Goal: Information Seeking & Learning: Learn about a topic

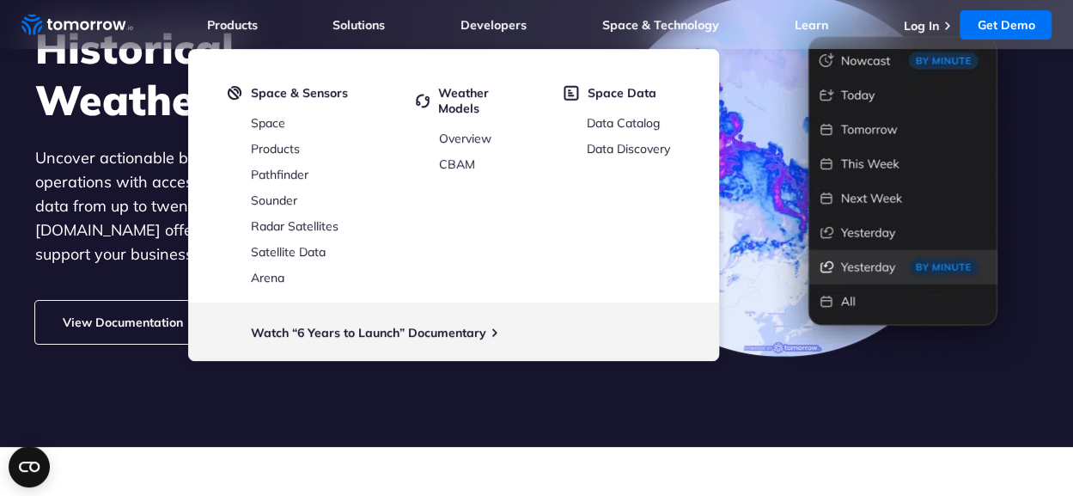
click at [414, 398] on section "Historical Weather Data Uncover actionable business insights and optimize your …" at bounding box center [536, 155] width 1073 height 584
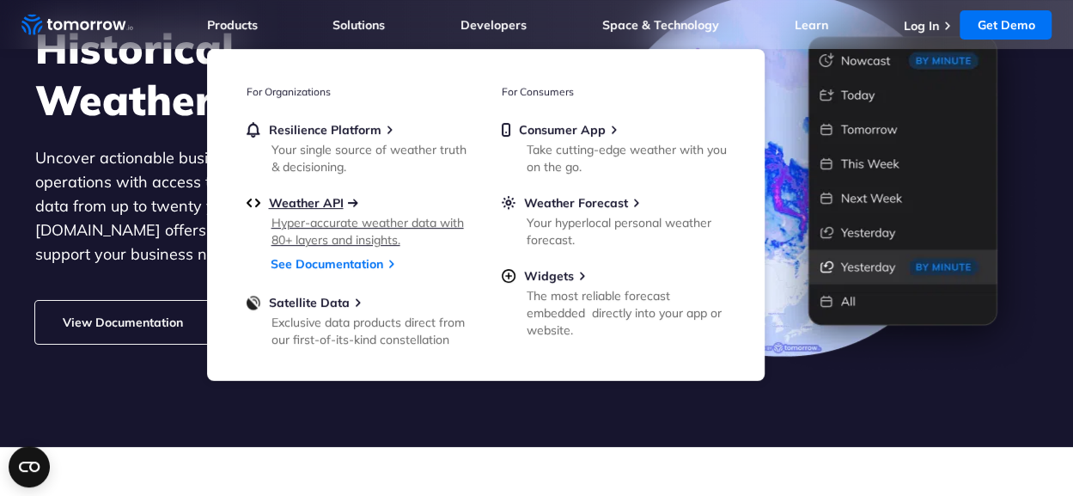
click at [332, 200] on span "Weather API" at bounding box center [306, 202] width 75 height 15
